Goal: Answer question/provide support

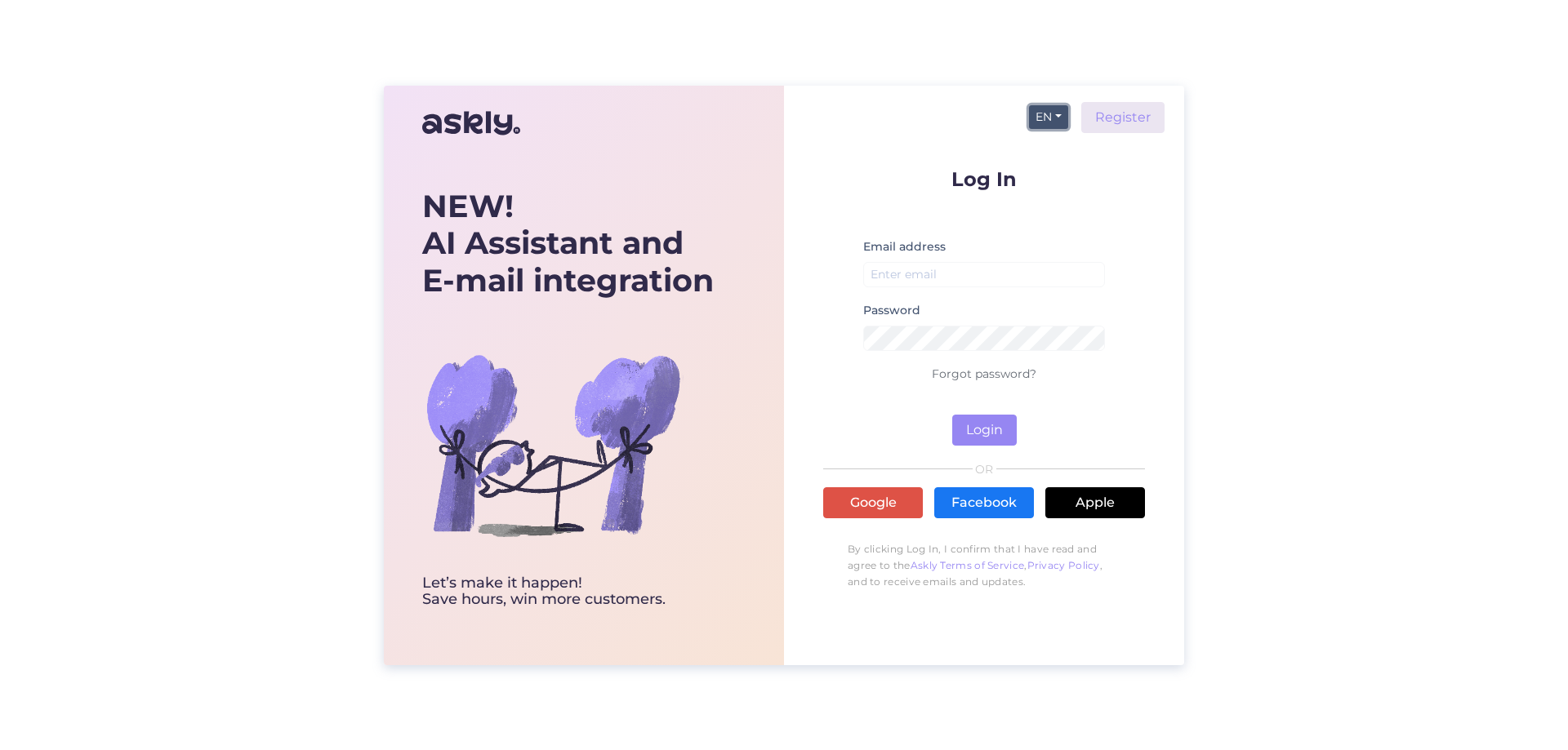
click at [1043, 106] on button "EN" at bounding box center [1049, 117] width 39 height 24
click at [1046, 138] on link "ET" at bounding box center [1040, 150] width 55 height 27
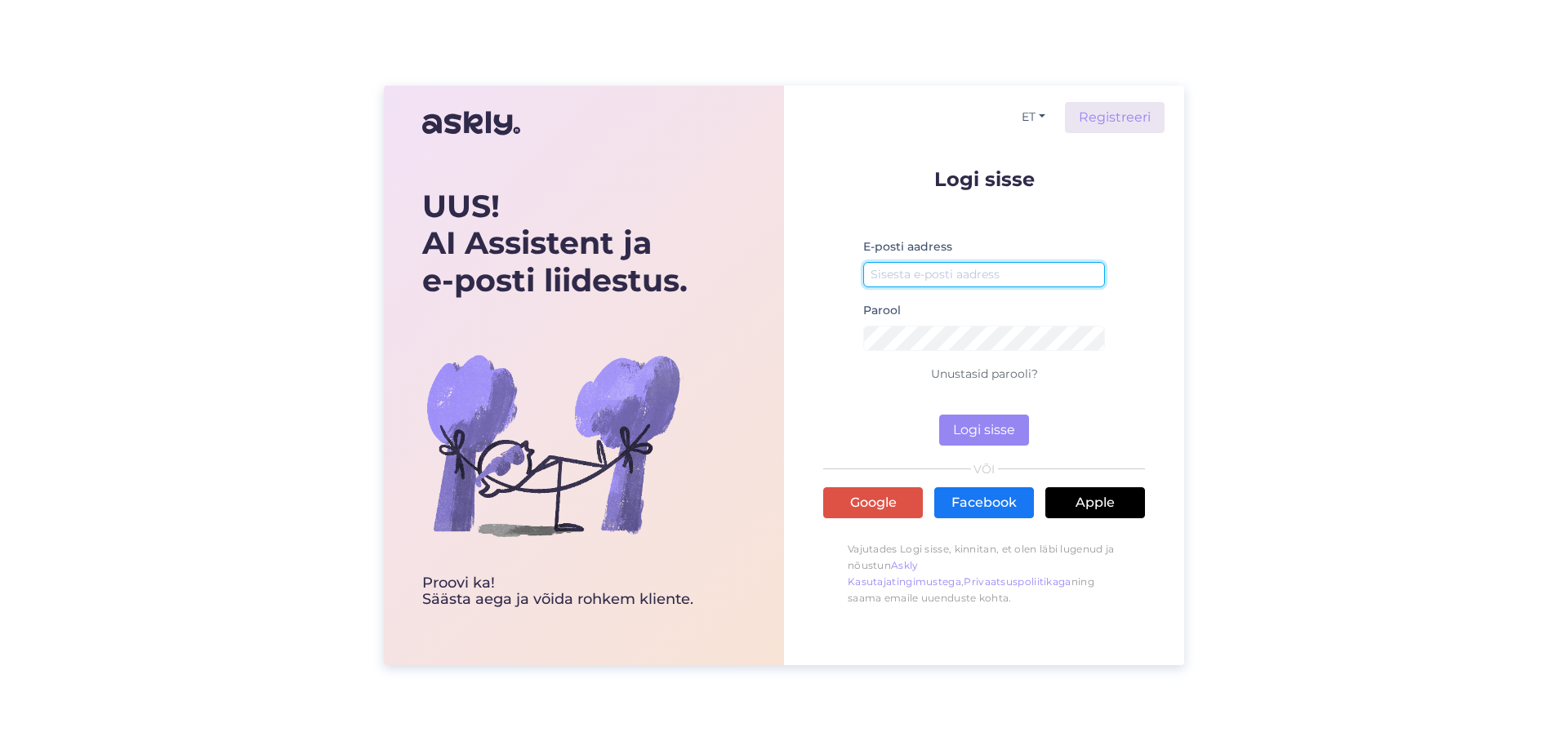
click at [994, 266] on input "email" at bounding box center [983, 275] width 242 height 26
click at [1011, 280] on input "email" at bounding box center [983, 275] width 242 height 26
click at [932, 272] on input "email" at bounding box center [983, 275] width 242 height 26
click at [1002, 426] on button "Logi sisse" at bounding box center [983, 430] width 90 height 31
click at [972, 272] on input "info@arveteenus-ee" at bounding box center [983, 275] width 242 height 26
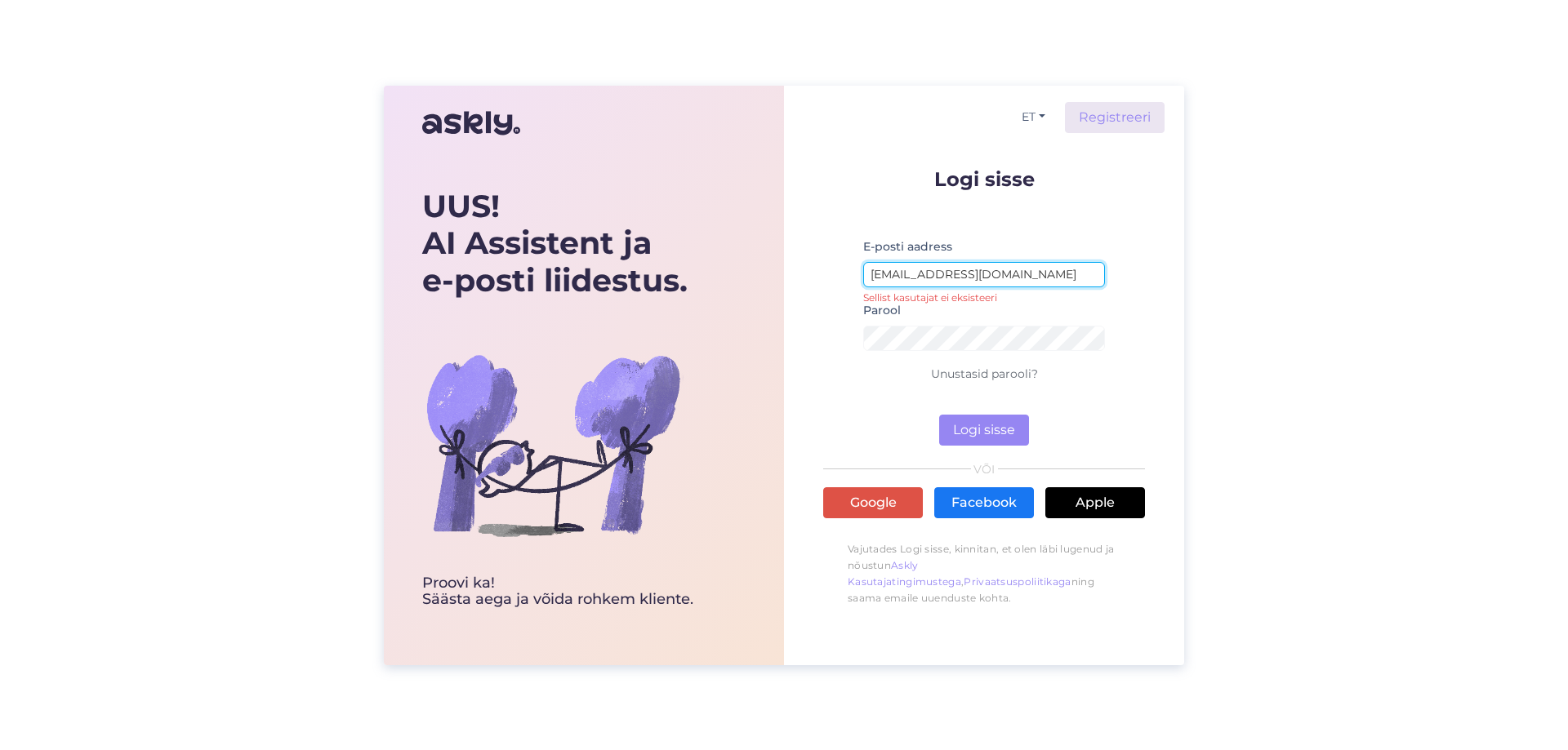
type input "[EMAIL_ADDRESS][DOMAIN_NAME]"
click at [939, 415] on button "Logi sisse" at bounding box center [983, 430] width 90 height 31
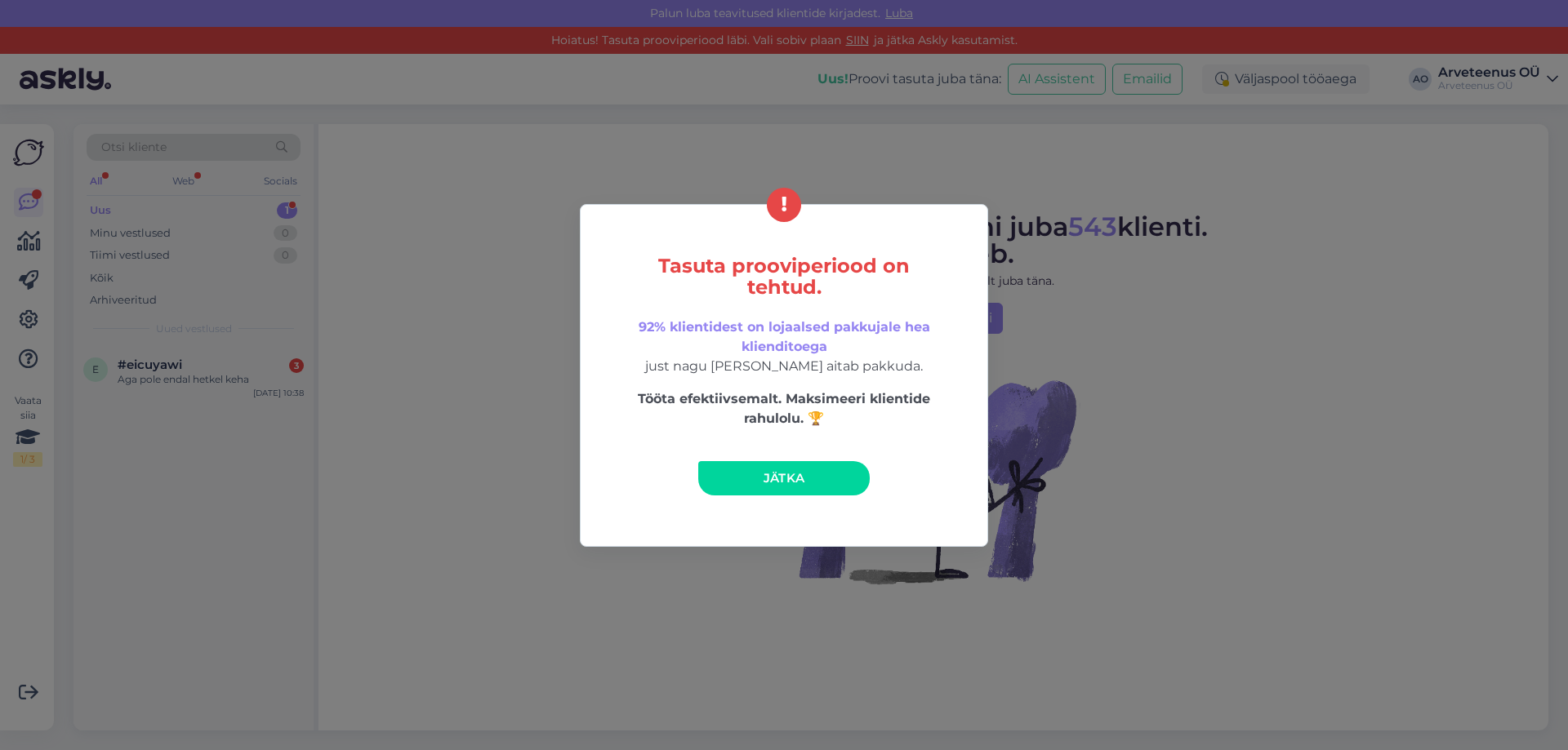
click at [816, 482] on link "Jätka" at bounding box center [784, 478] width 172 height 34
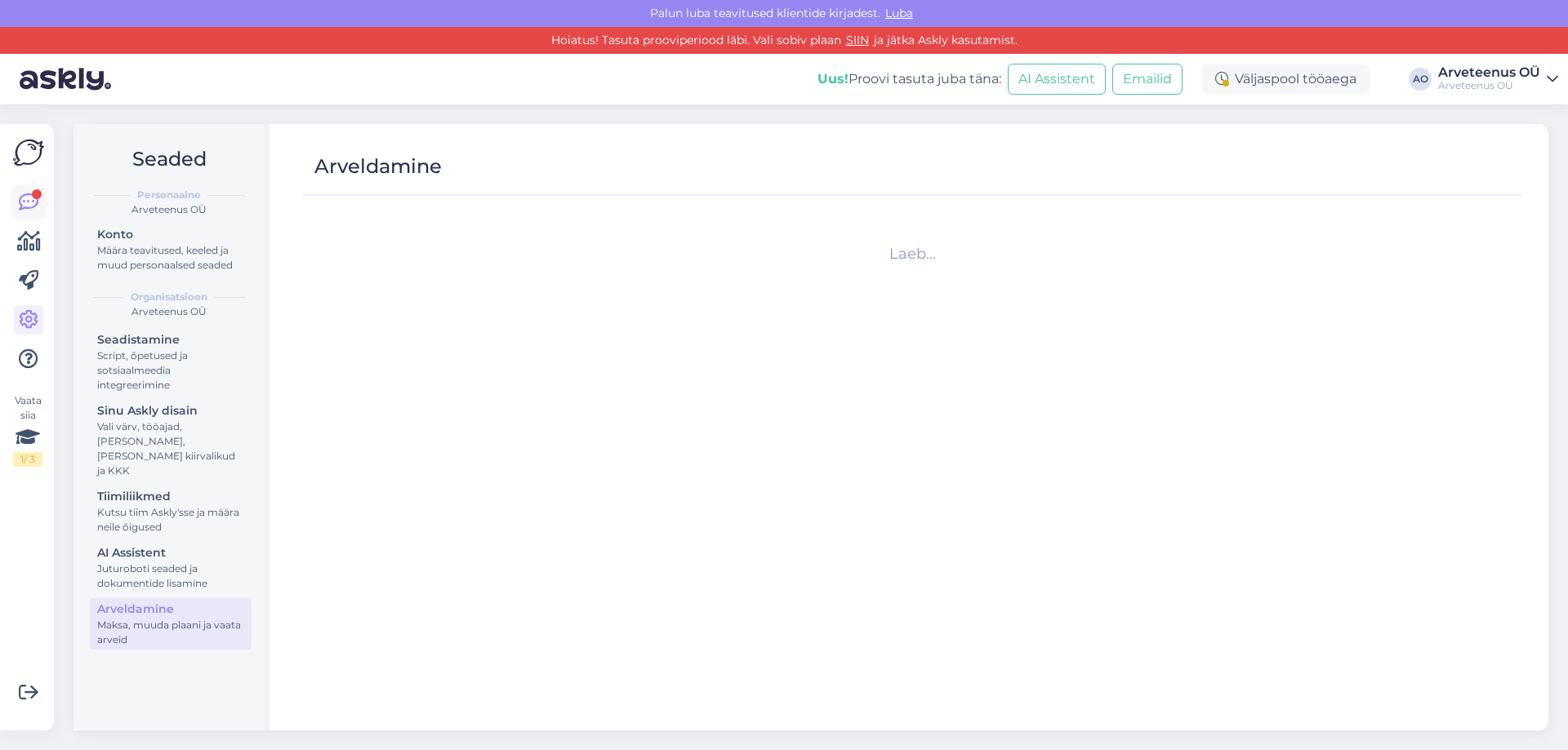
click at [24, 195] on icon at bounding box center [29, 202] width 20 height 20
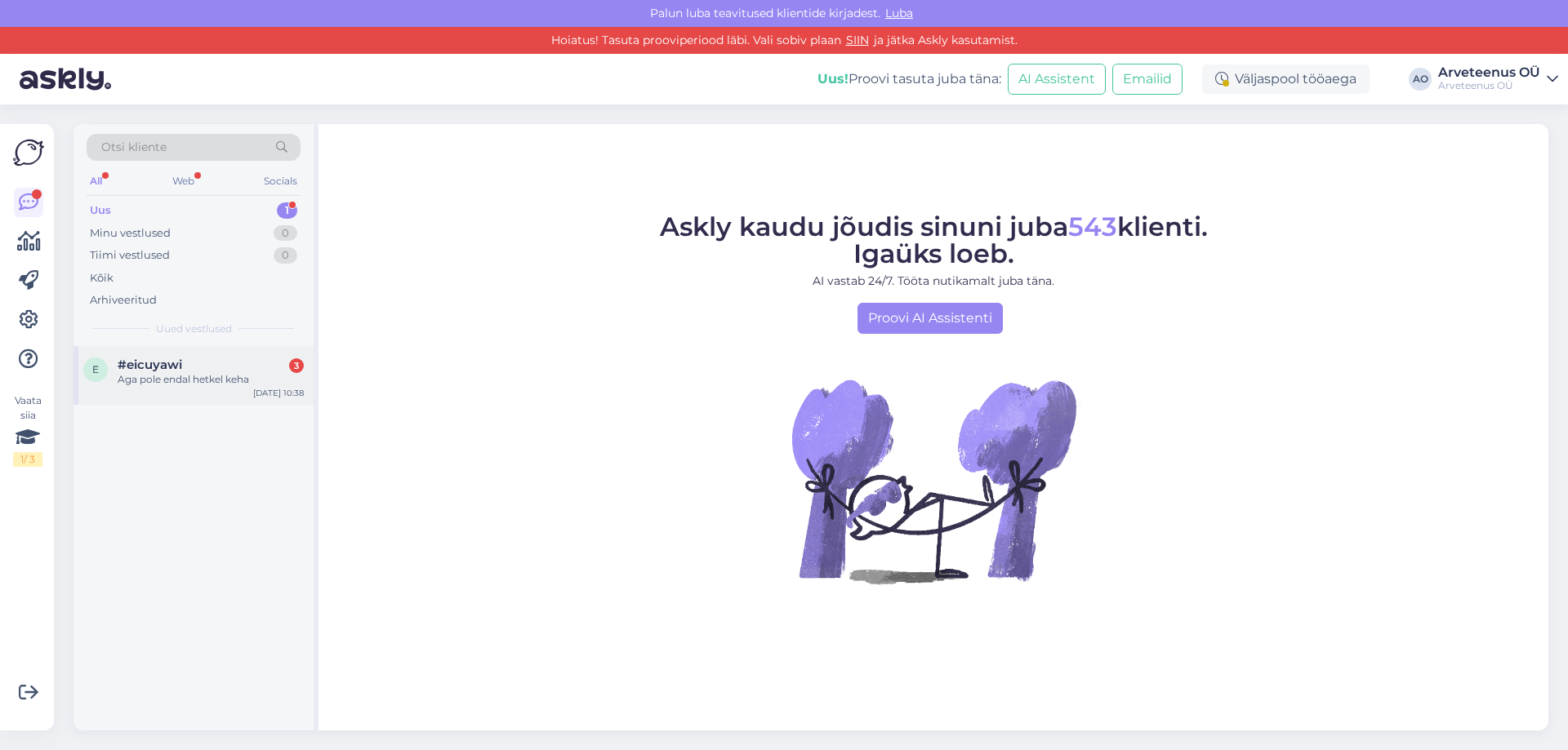
click at [174, 368] on span "#eicuyawi" at bounding box center [149, 365] width 64 height 15
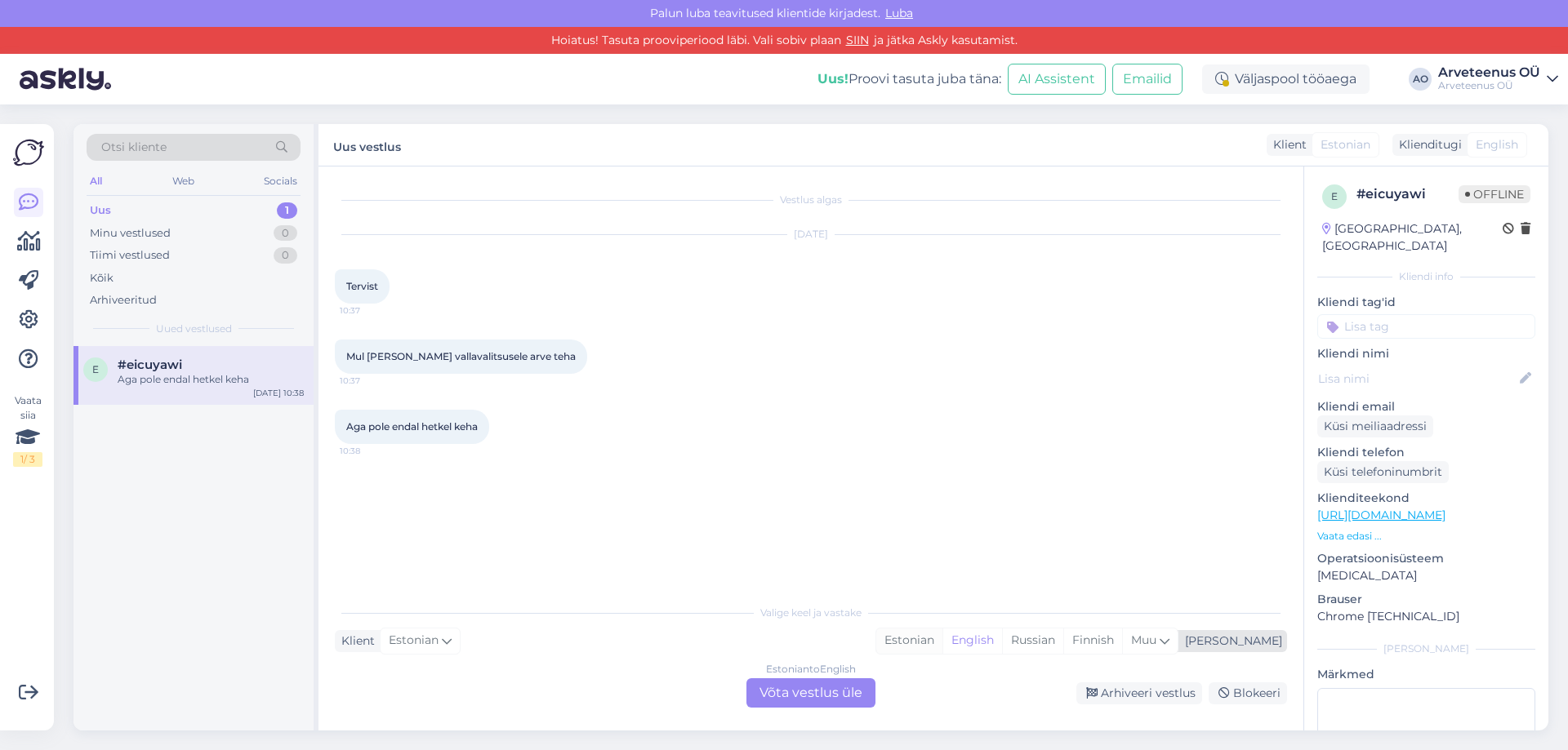
click at [943, 641] on div "Estonian" at bounding box center [909, 641] width 66 height 25
click at [839, 696] on div "Estonian to Estonian Võta vestlus üle" at bounding box center [811, 693] width 129 height 30
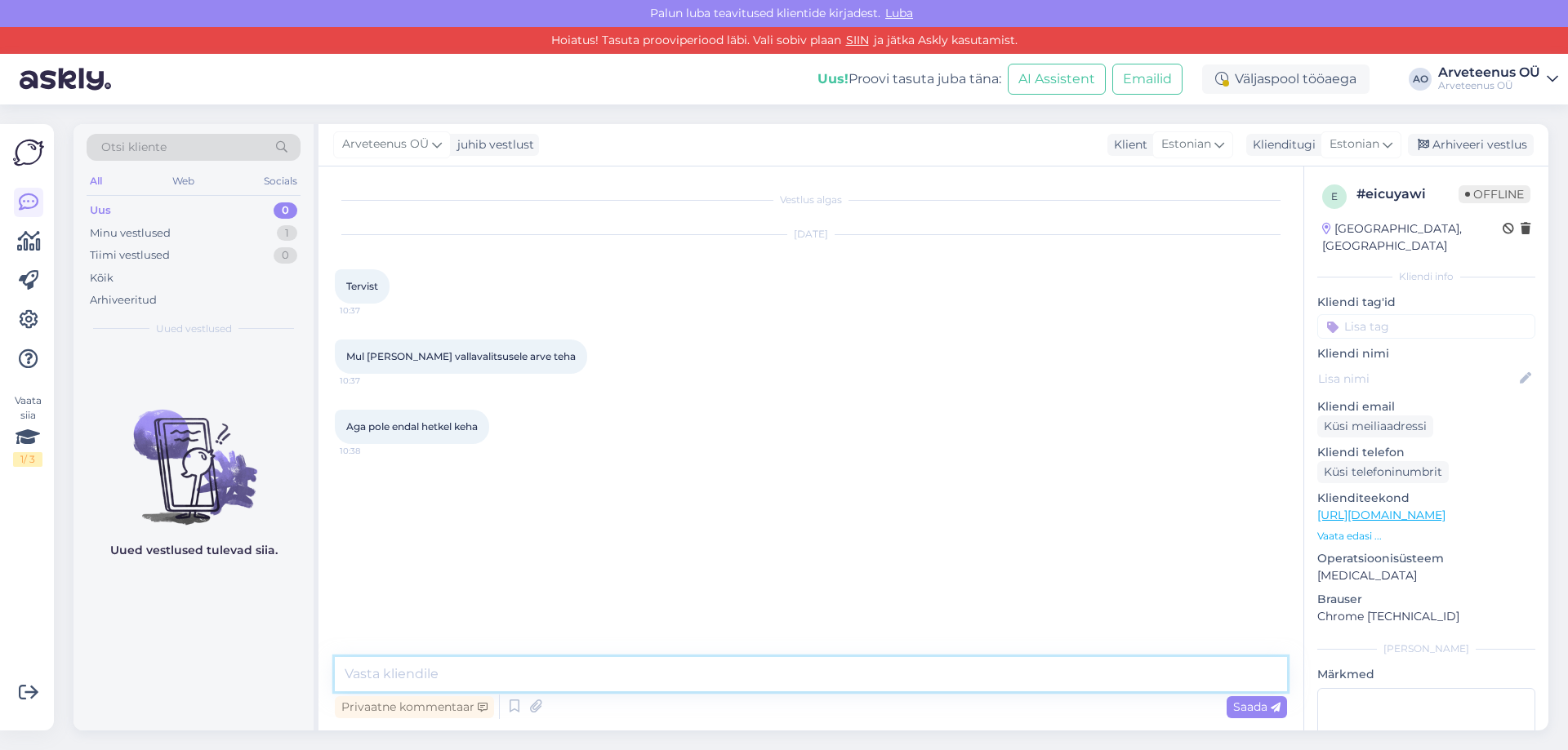
click at [614, 681] on textarea at bounding box center [812, 674] width 953 height 34
paste textarea "[URL][DOMAIN_NAME]"
click at [1216, 679] on textarea "Tere! Palun tutvuge meie kodulehega, kus on väga hästi selgitatud, kuidas [PERS…" at bounding box center [812, 674] width 953 height 34
paste textarea "[URL][DOMAIN_NAME]"
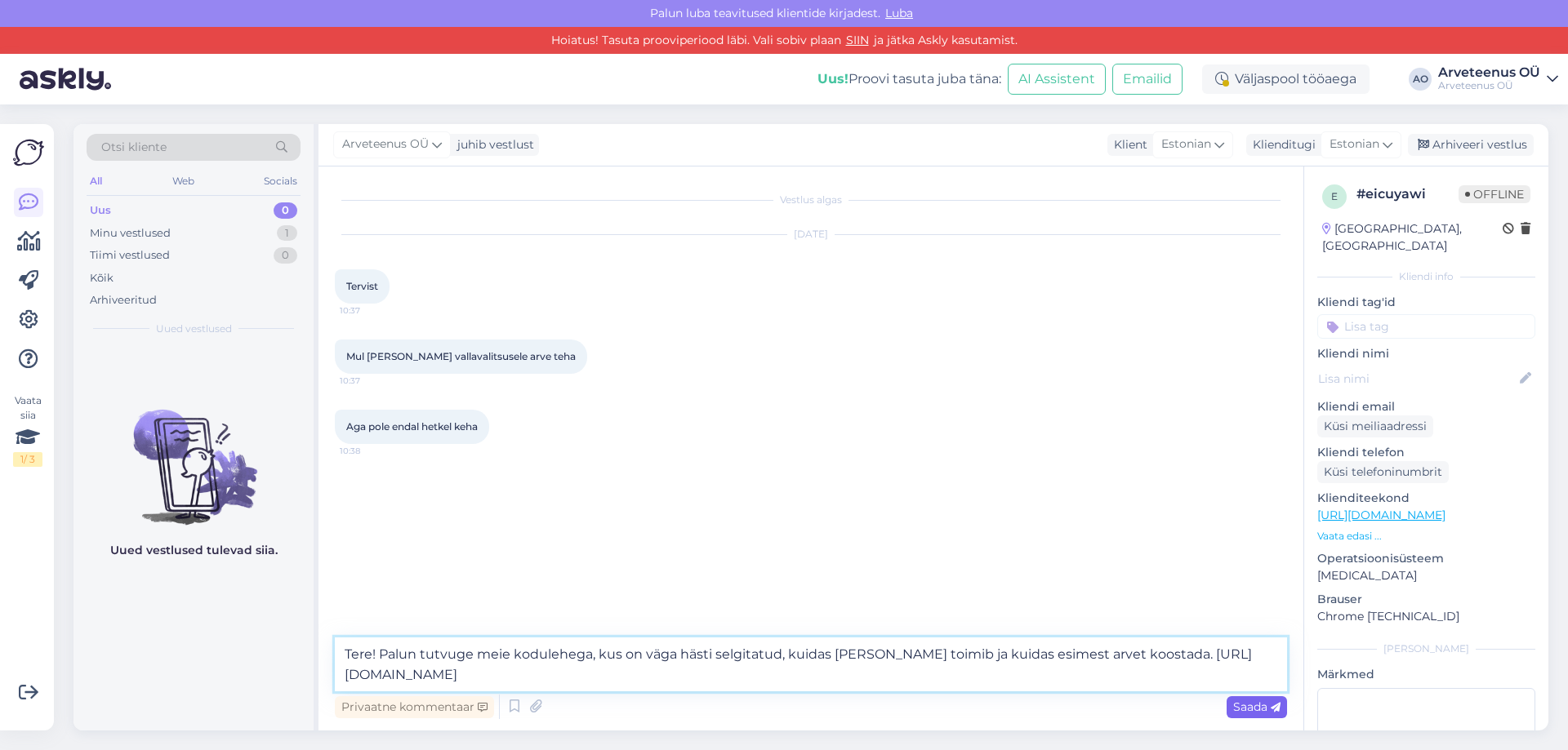
type textarea "Tere! Palun tutvuge meie kodulehega, kus on väga hästi selgitatud, kuidas [PERS…"
click at [1256, 716] on div "Saada" at bounding box center [1256, 707] width 60 height 22
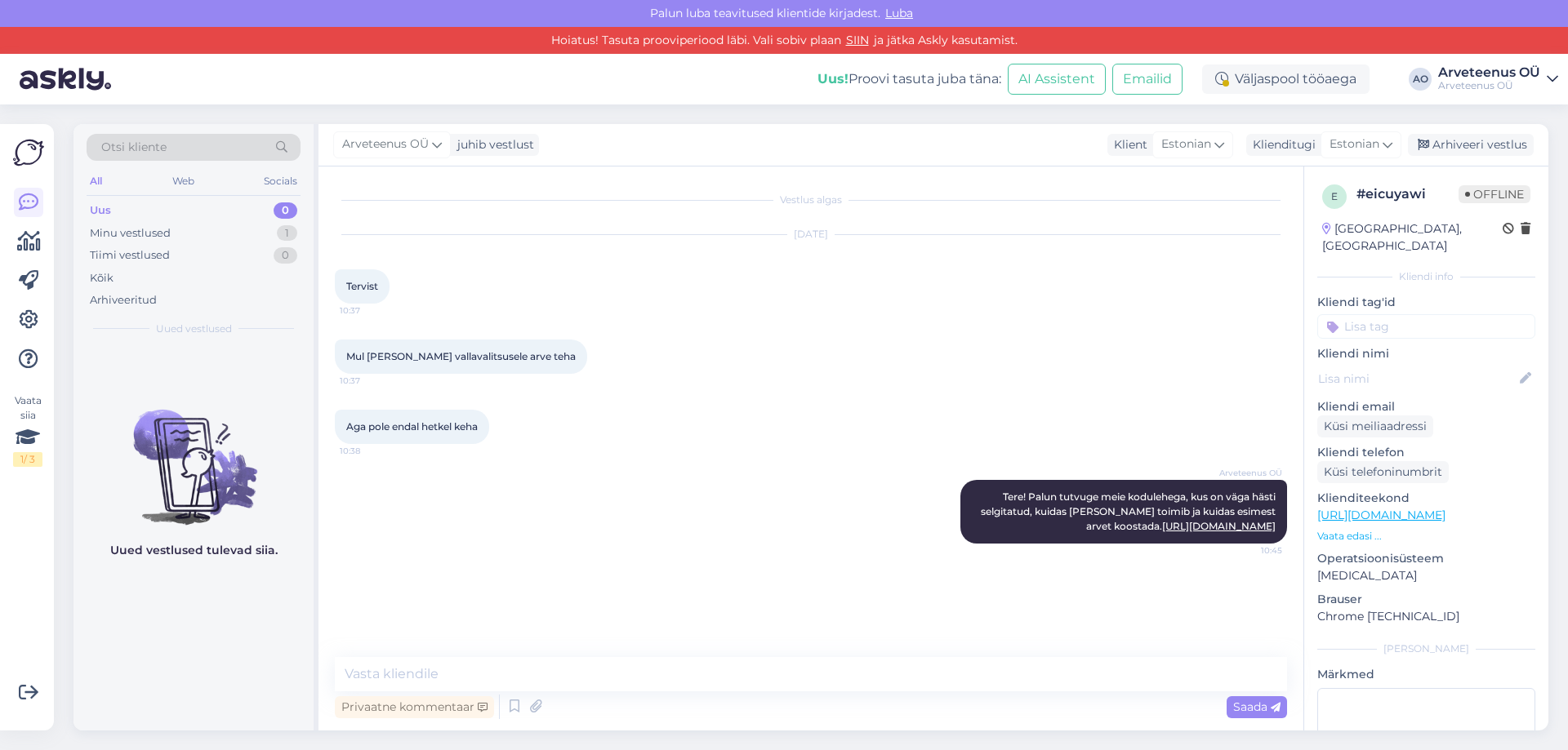
click at [259, 608] on div "Uued vestlused tulevad siia." at bounding box center [194, 538] width 241 height 385
